Goal: Task Accomplishment & Management: Manage account settings

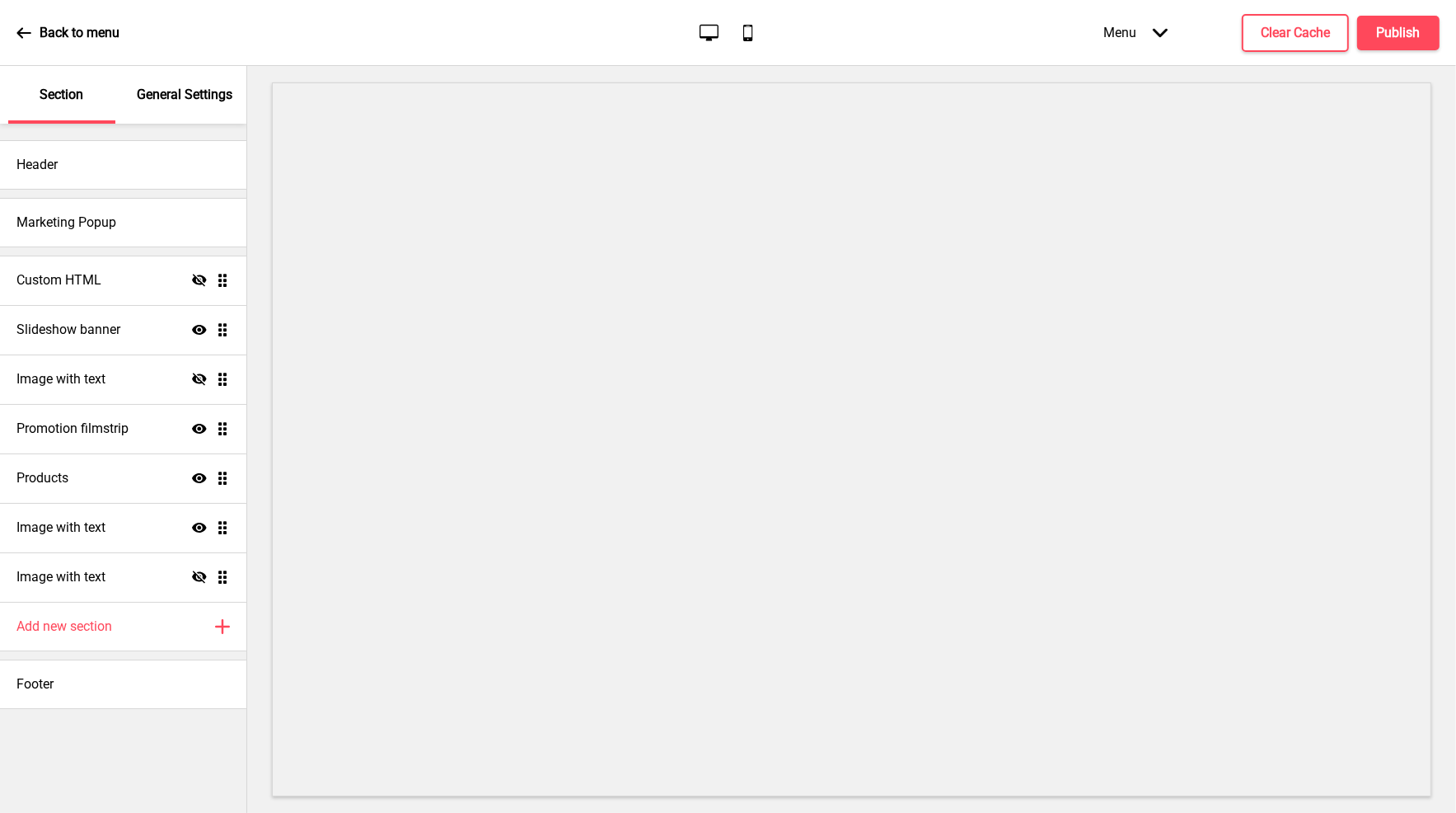
click at [162, 84] on div "General Settings" at bounding box center [185, 94] width 107 height 57
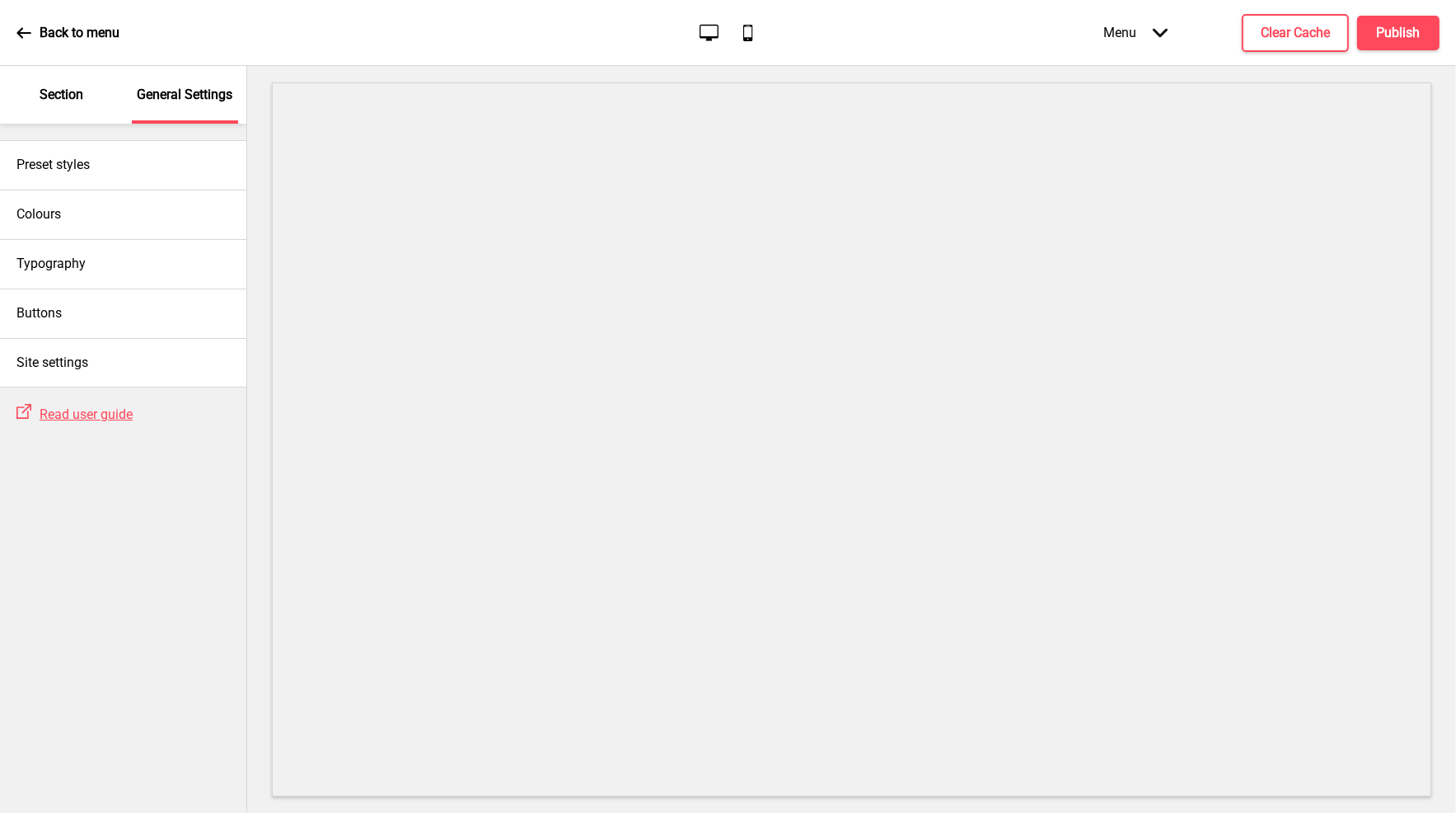
click at [51, 100] on p "Section" at bounding box center [61, 94] width 44 height 18
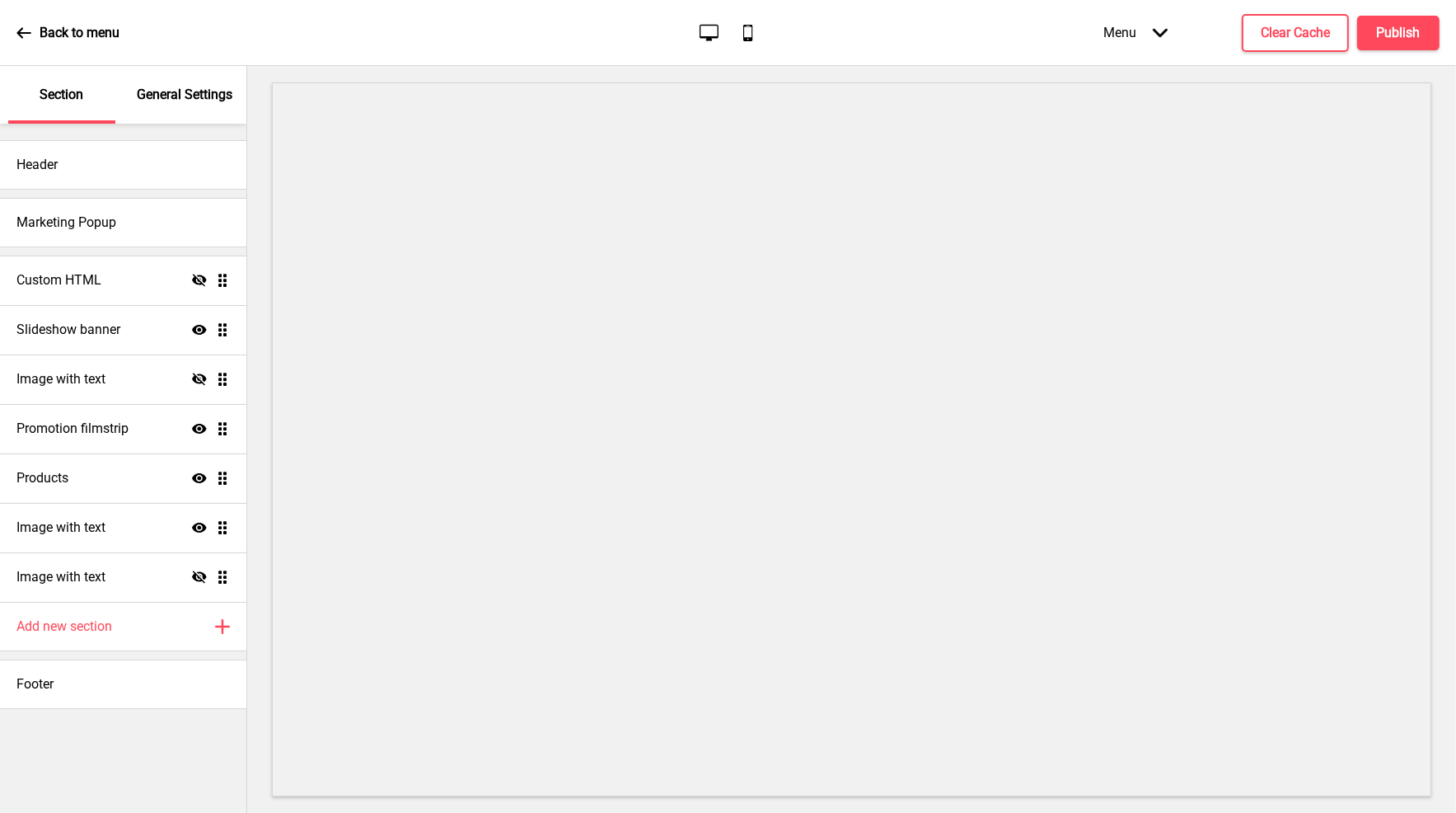
click at [751, 34] on icon "Mobile" at bounding box center [748, 33] width 23 height 23
click at [712, 29] on icon "Desktop" at bounding box center [710, 33] width 23 height 23
click at [774, 33] on div "Back to menu Desktop Mobile Menu Arrow down Product Page Store Information Chec…" at bounding box center [728, 33] width 1456 height 66
click at [748, 36] on icon "Mobile" at bounding box center [748, 33] width 23 height 23
click at [1127, 29] on div "Menu Arrow down" at bounding box center [1136, 33] width 98 height 49
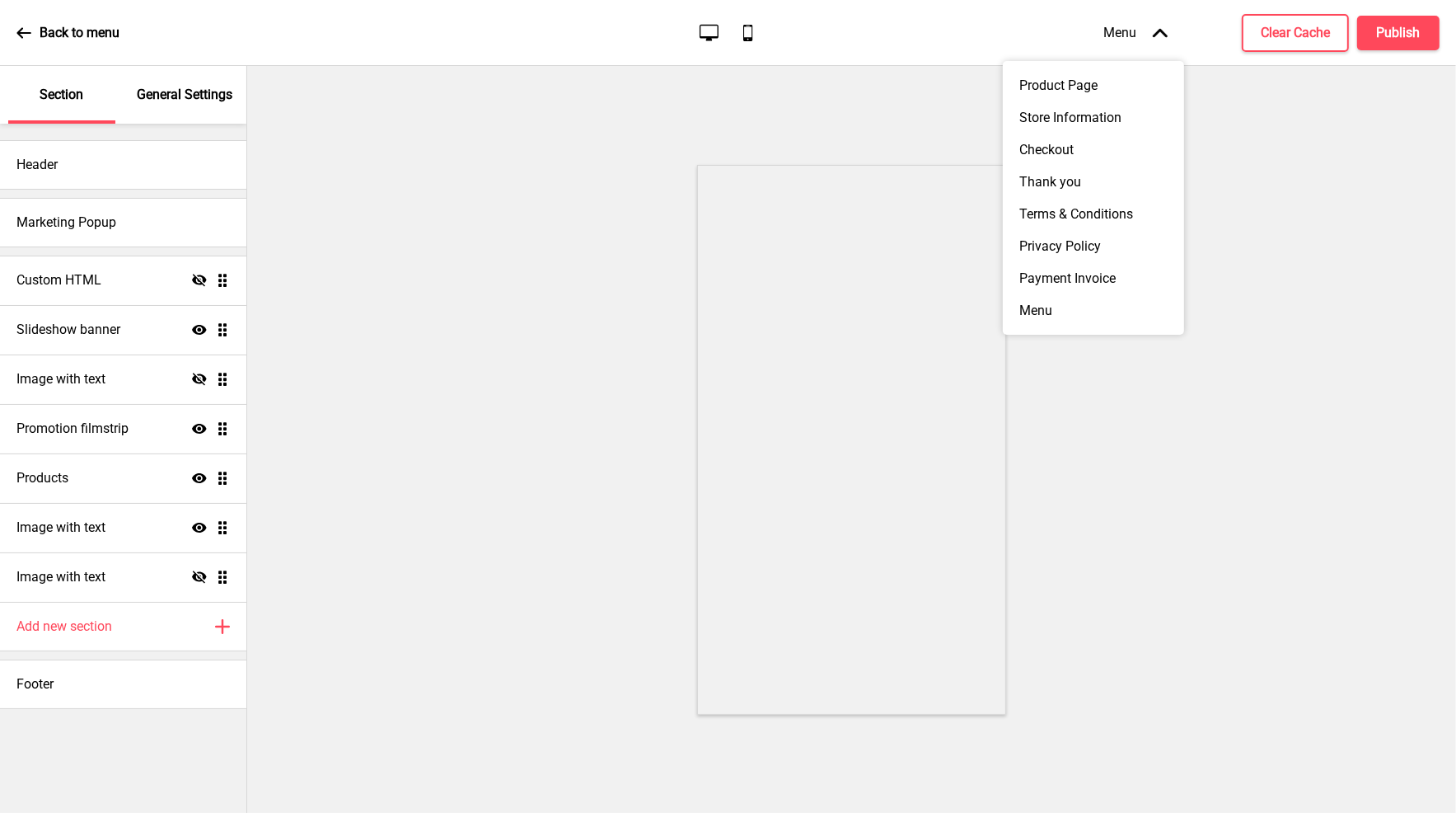
click at [1127, 29] on div "Menu Arrow up" at bounding box center [1136, 33] width 98 height 49
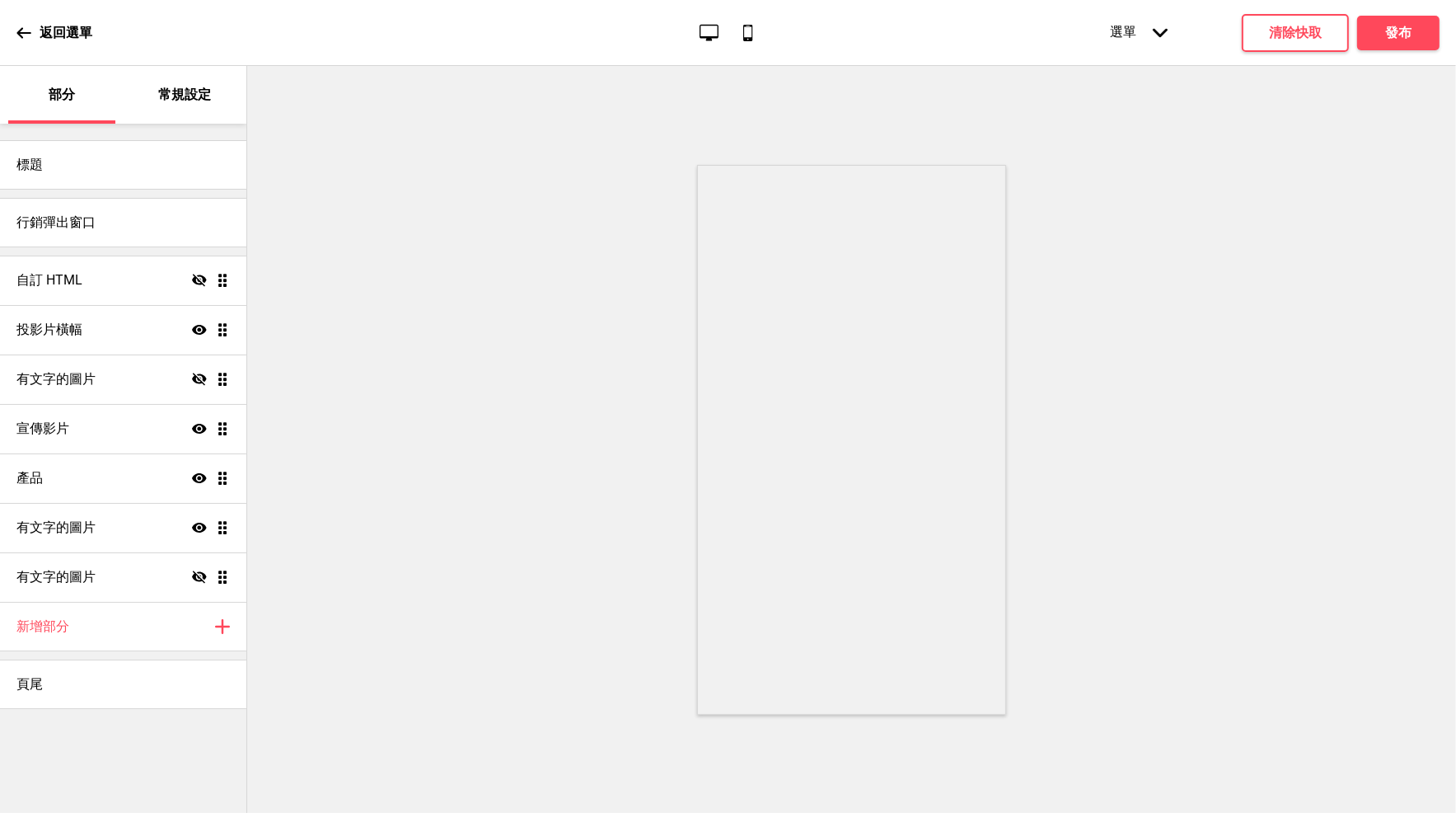
click at [226, 280] on ul "自訂 HTML Hide Drag 投影片橫幅 Show Drag 有文字的圖片 Hide Drag 宣傳影片 Show Drag 產品 Show Drag …" at bounding box center [123, 428] width 246 height 346
click at [199, 280] on icon at bounding box center [200, 279] width 15 height 12
click at [199, 280] on icon at bounding box center [200, 280] width 15 height 10
click at [23, 34] on icon at bounding box center [24, 33] width 15 height 15
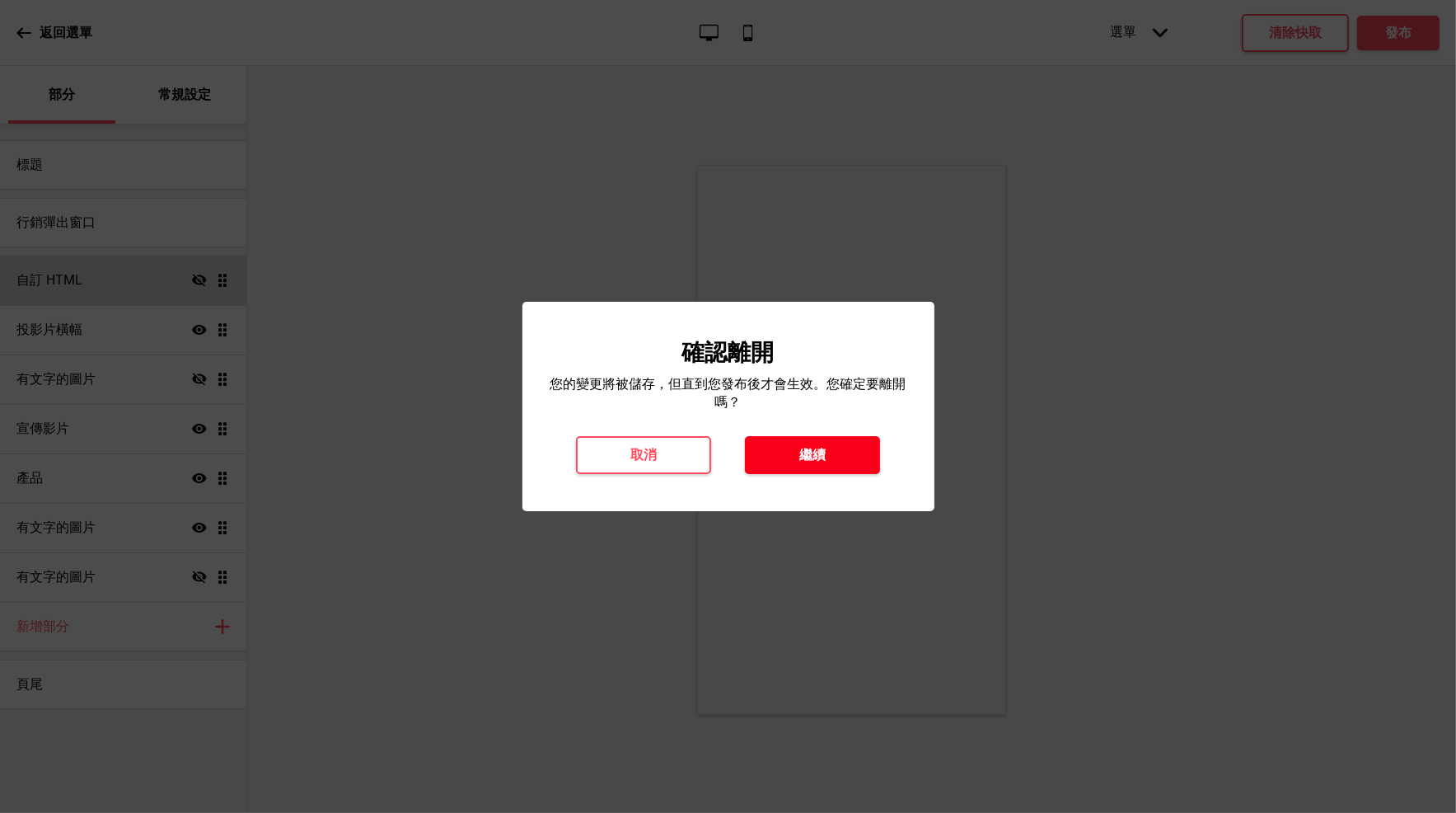
click at [794, 456] on button "繼續" at bounding box center [813, 454] width 135 height 38
